Goal: Complete application form

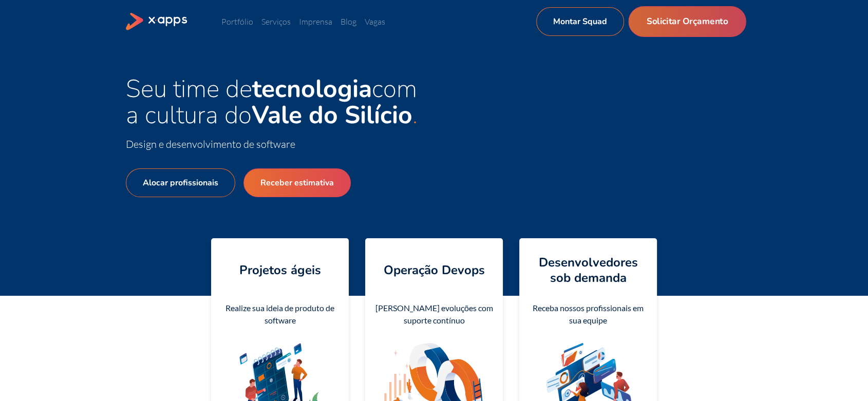
click at [683, 21] on link "Solicitar Orçamento" at bounding box center [687, 21] width 118 height 31
select select "BR"
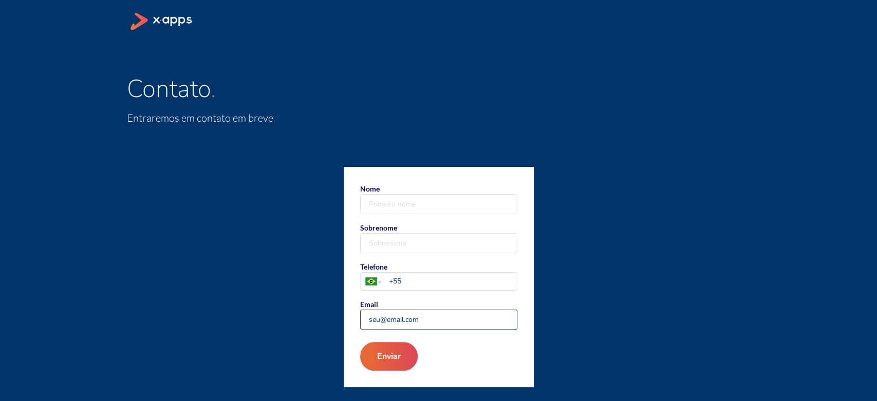
click at [395, 314] on input "Email" at bounding box center [439, 319] width 156 height 19
paste input "[EMAIL_ADDRESS][DOMAIN_NAME]"
type input "[EMAIL_ADDRESS][DOMAIN_NAME]"
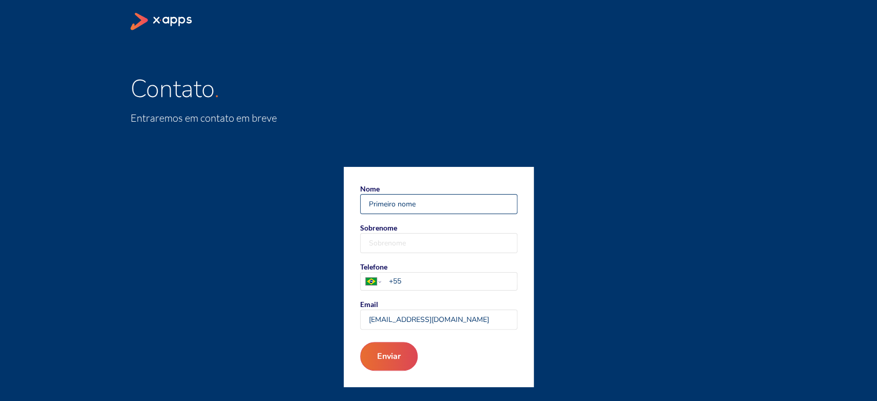
click at [380, 203] on input "Nome" at bounding box center [439, 204] width 156 height 19
type input "[PERSON_NAME]"
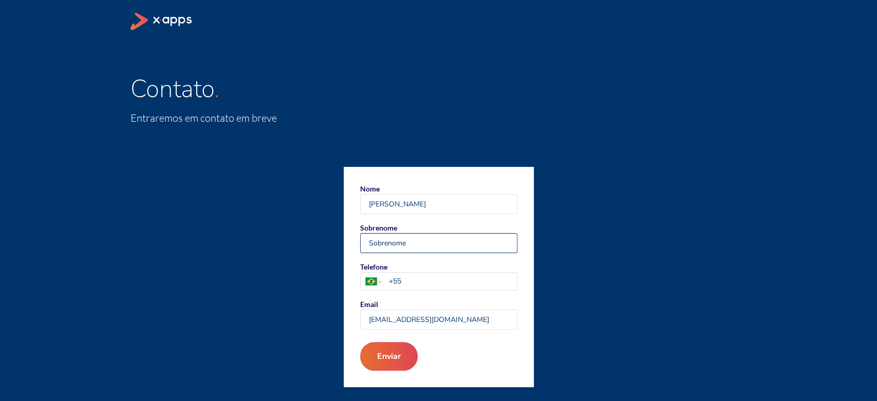
click at [377, 241] on input "Sobrenome" at bounding box center [439, 243] width 156 height 19
type input "[PERSON_NAME]"
click at [433, 286] on input "+55" at bounding box center [452, 281] width 128 height 11
paste input "5511985713949"
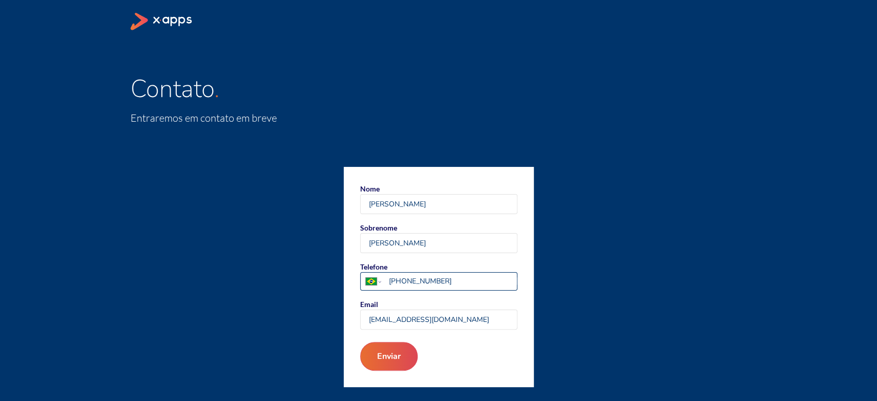
click at [412, 281] on input "[PHONE_NUMBER]" at bounding box center [452, 281] width 128 height 11
paste input "5511985713949"
click at [412, 281] on input "[PHONE_NUMBER]" at bounding box center [452, 281] width 128 height 11
type input "[PHONE_NUMBER]"
click at [377, 357] on button "Enviar" at bounding box center [388, 356] width 62 height 31
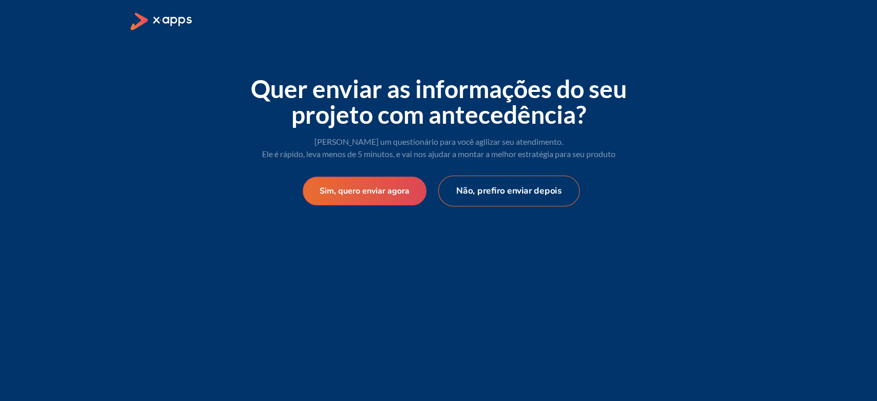
click at [502, 193] on button "Não, prefiro enviar depois" at bounding box center [509, 191] width 142 height 31
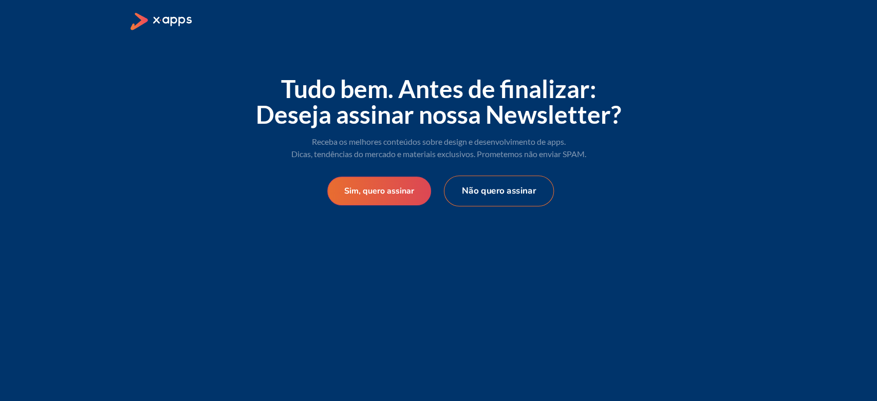
click at [502, 193] on button "Não quero assinar" at bounding box center [498, 191] width 110 height 31
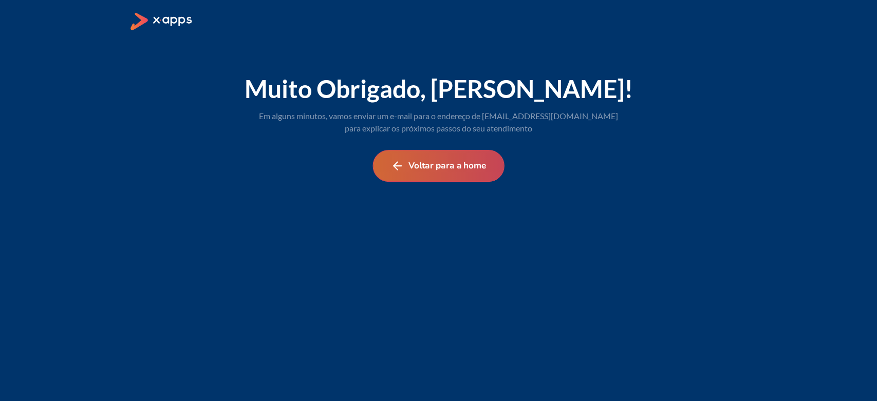
click at [434, 159] on button "Voltar para a home" at bounding box center [437, 166] width 131 height 32
